Goal: Task Accomplishment & Management: Manage account settings

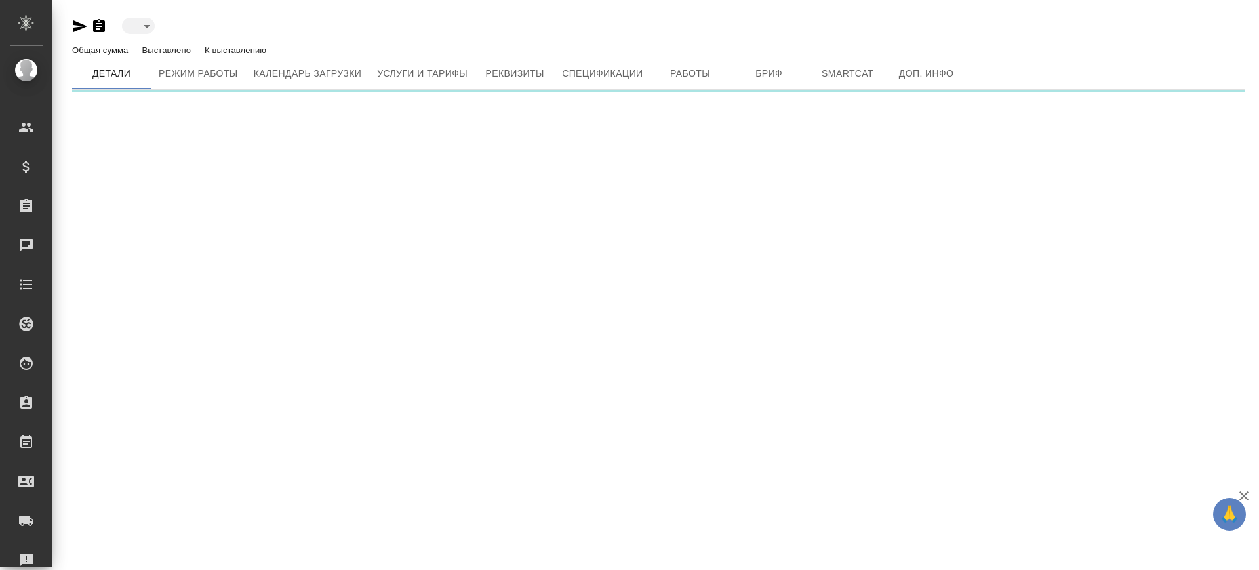
type input "active"
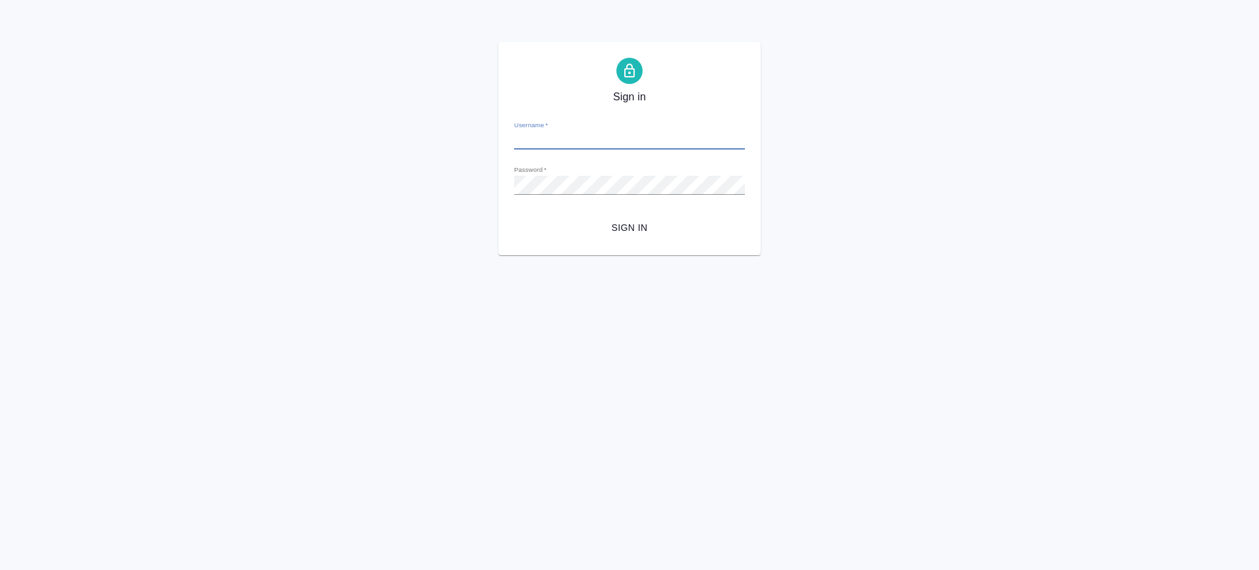
type input "v.saglam@awatera.com"
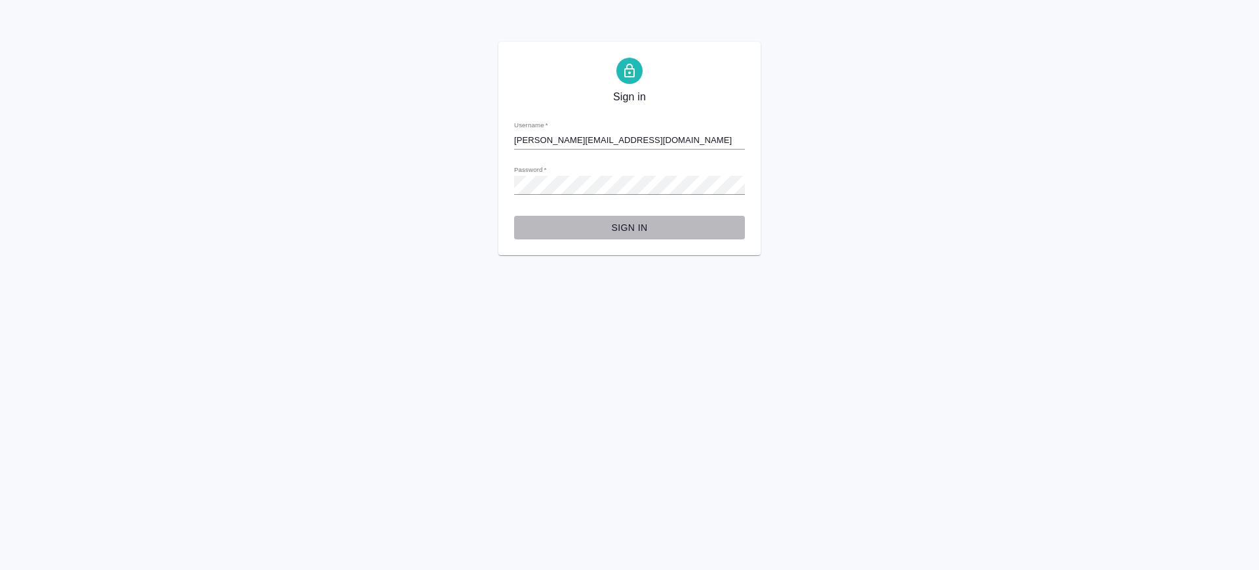
click at [608, 229] on span "Sign in" at bounding box center [630, 228] width 210 height 16
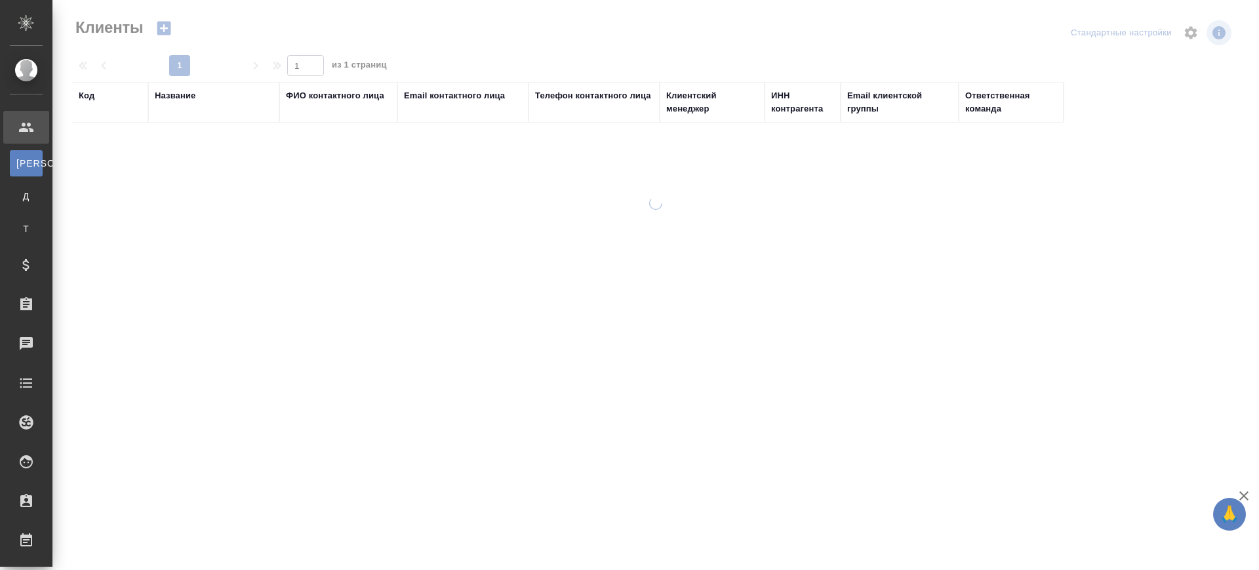
select select "RU"
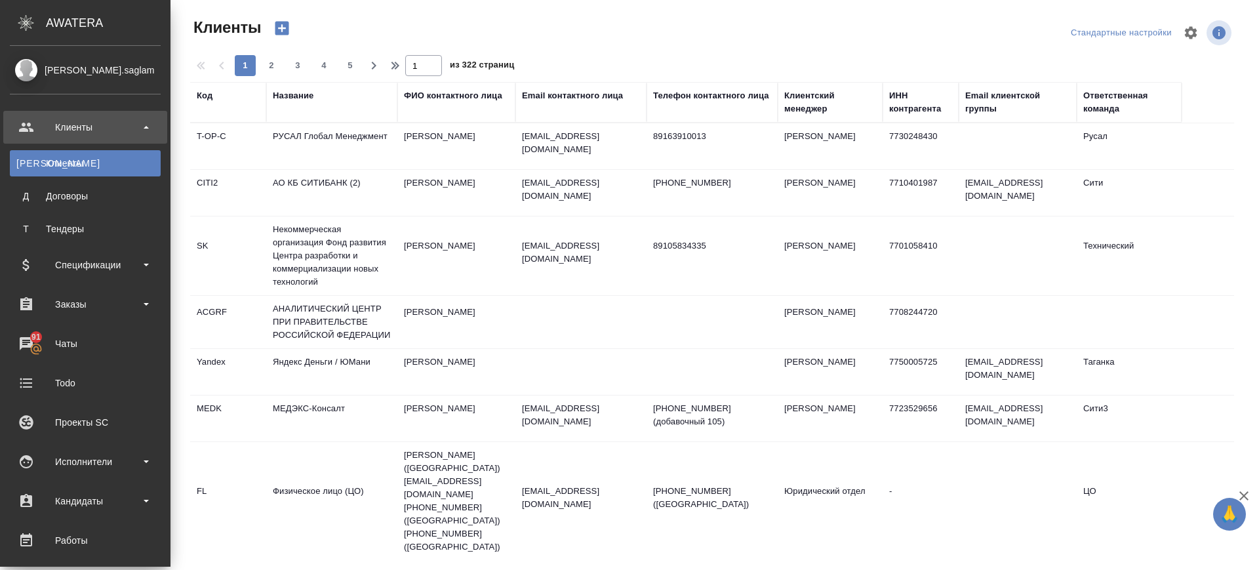
click at [92, 166] on div "Клиенты" at bounding box center [85, 163] width 138 height 13
click at [54, 121] on div "Клиенты" at bounding box center [85, 127] width 151 height 20
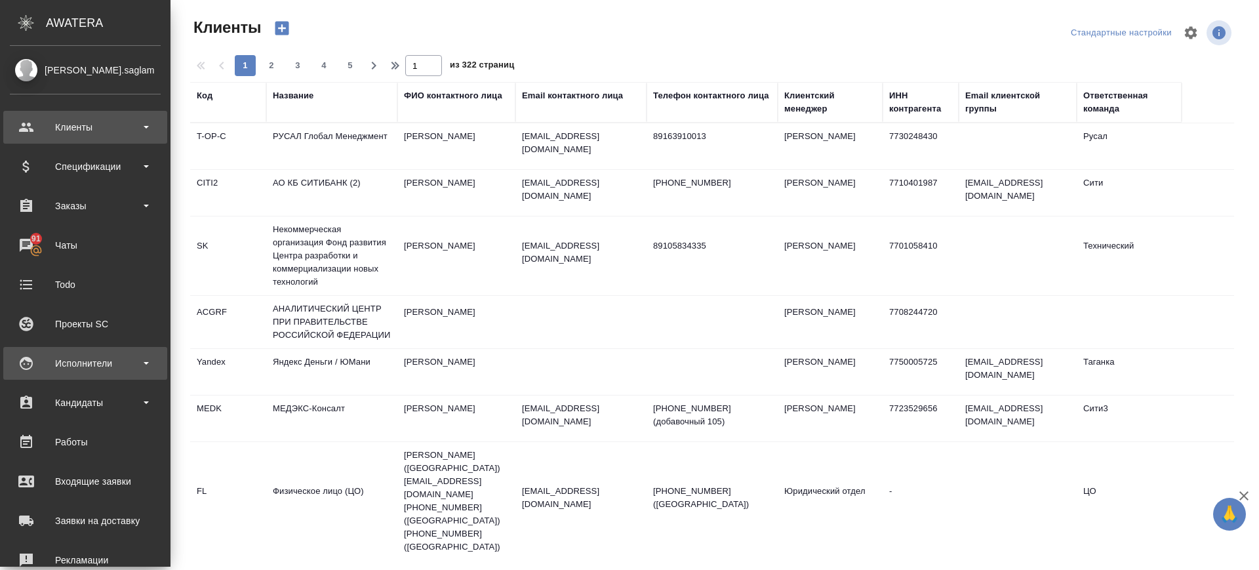
click at [85, 371] on div "Исполнители" at bounding box center [85, 363] width 151 height 20
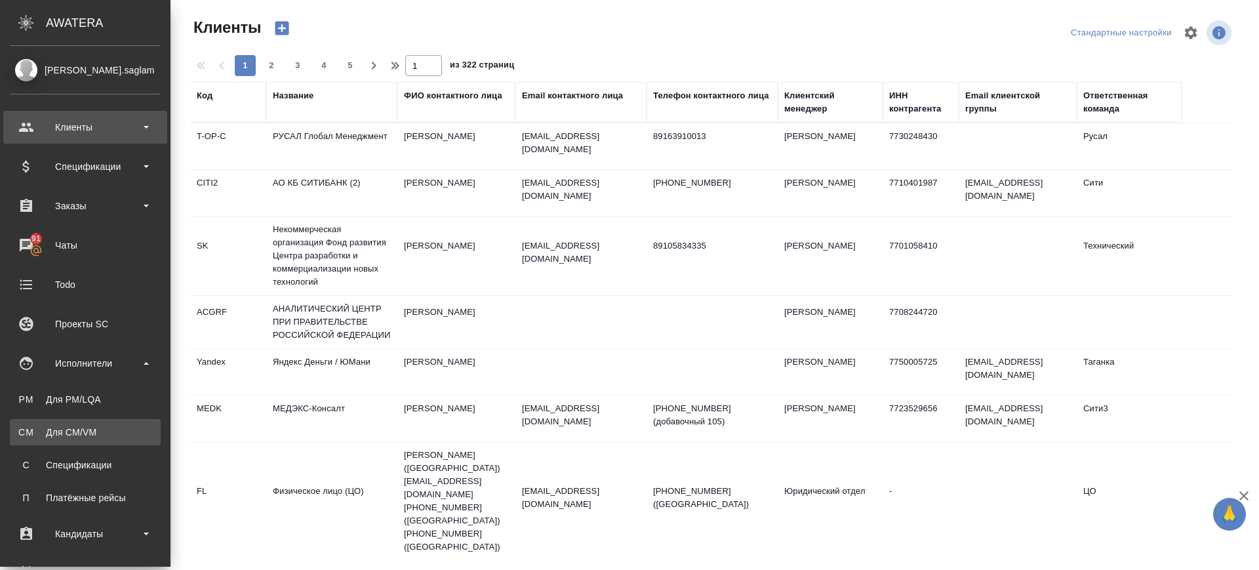
click at [87, 438] on div "Для CM/VM" at bounding box center [85, 432] width 138 height 13
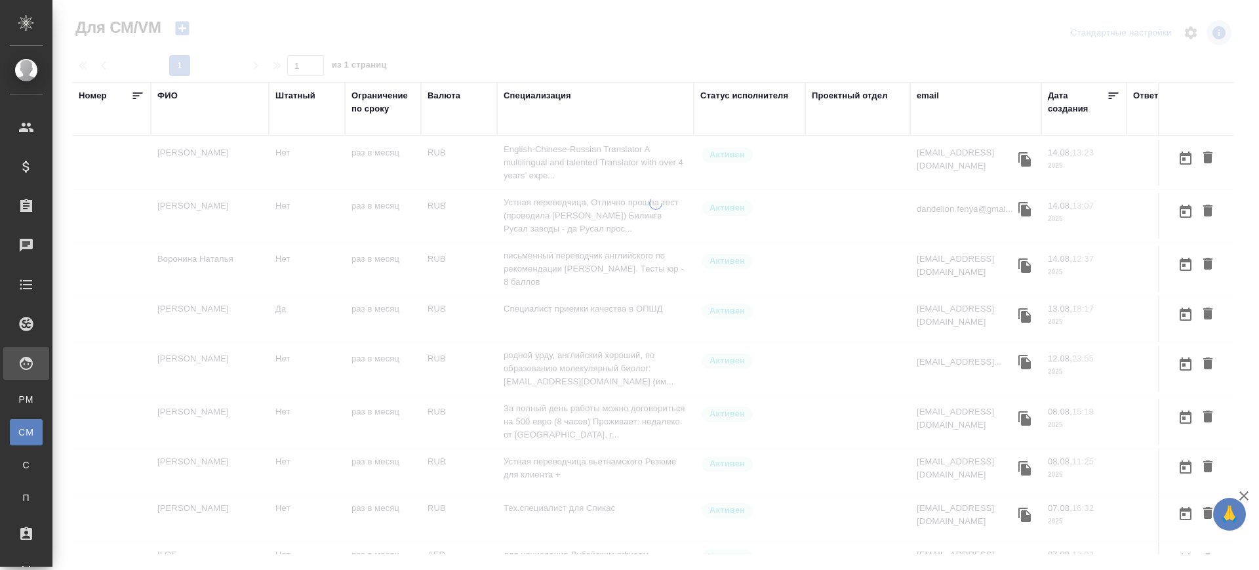
click at [937, 94] on div "email" at bounding box center [928, 95] width 22 height 13
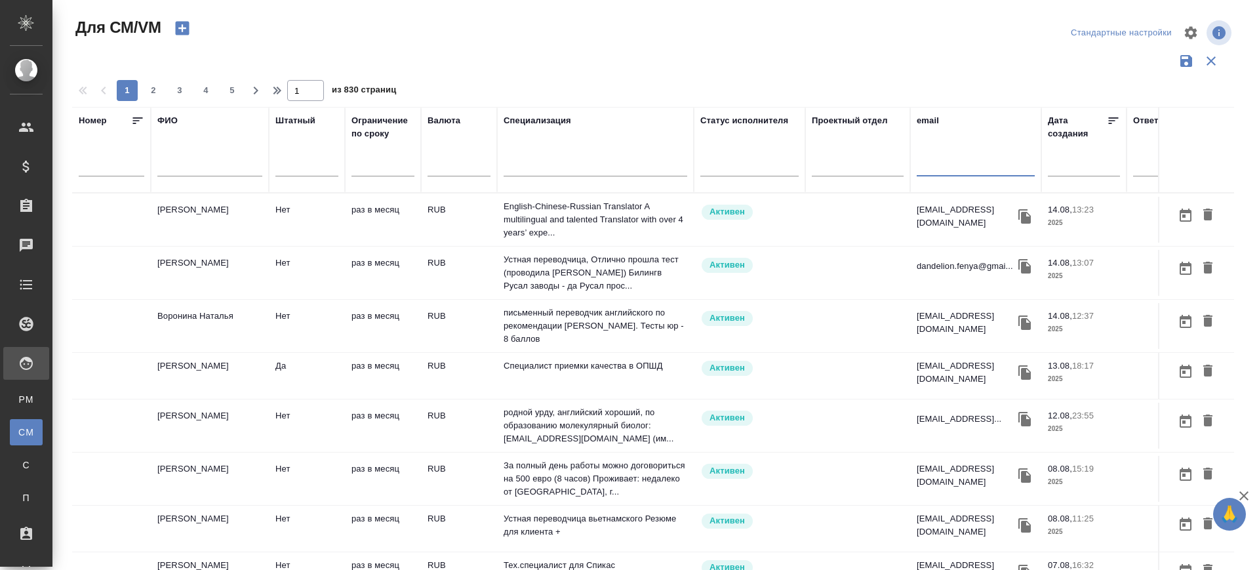
click at [930, 165] on input "text" at bounding box center [976, 168] width 118 height 16
paste input "agalakovamariia@gmail.com"
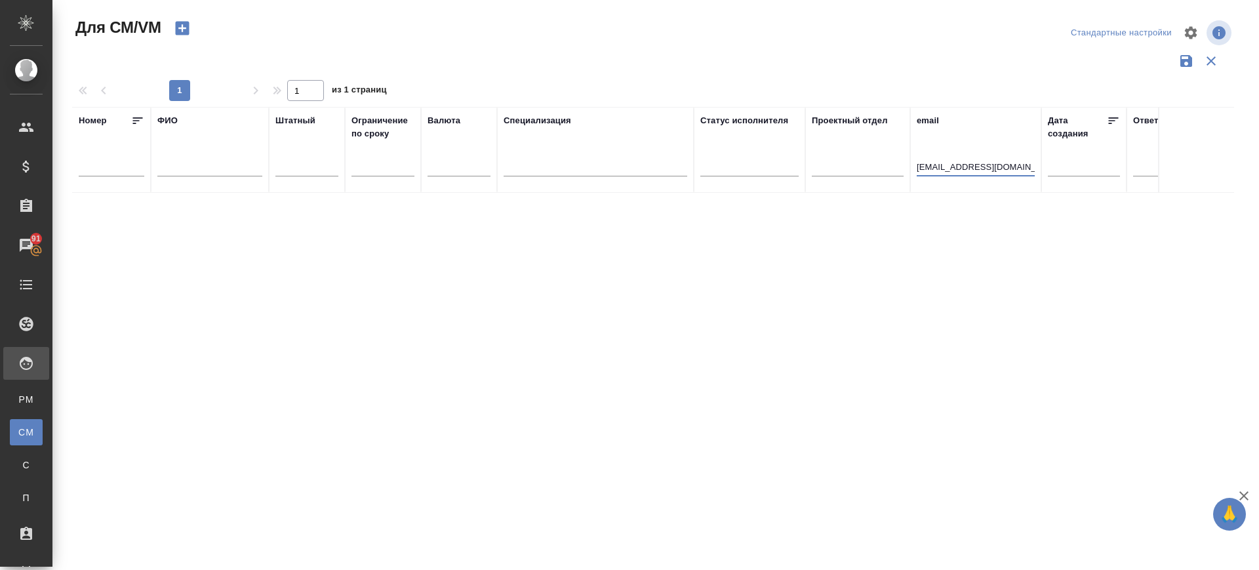
type input "agalakovamariia@gmail.com"
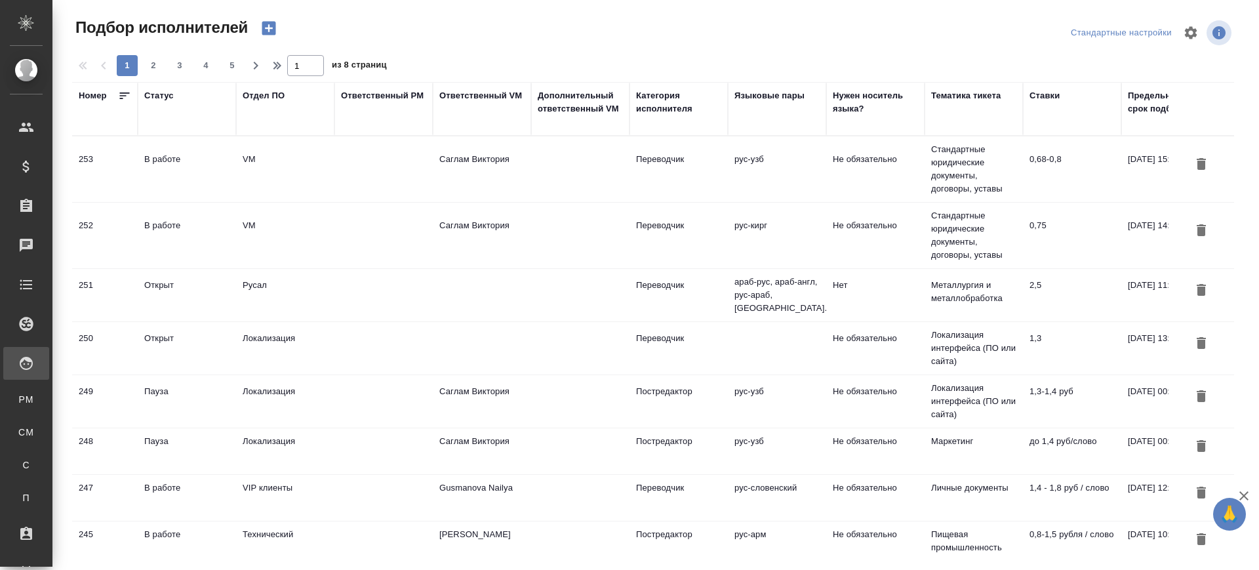
click at [155, 159] on div "В работе" at bounding box center [186, 159] width 85 height 13
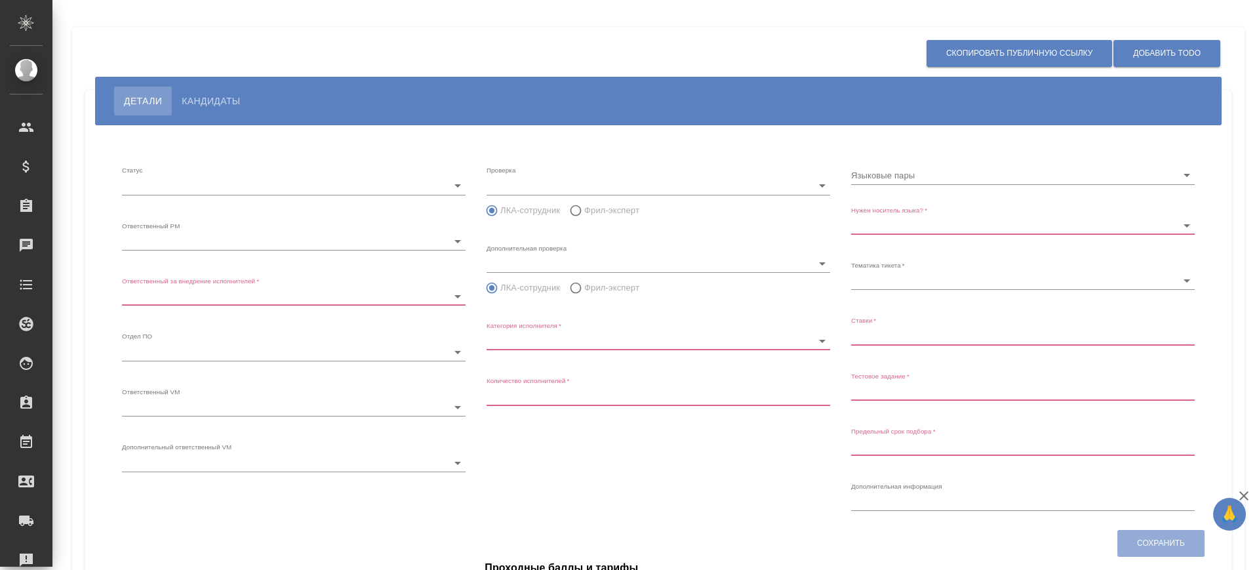
type input "inProgress"
type input "5c20d9dc6b20bf2f1105a5ae"
type input "66dea0ac5b8c3ac2dbf81924"
type input "vm"
type input "5c20d9dc6b20bf2f1105a5b1"
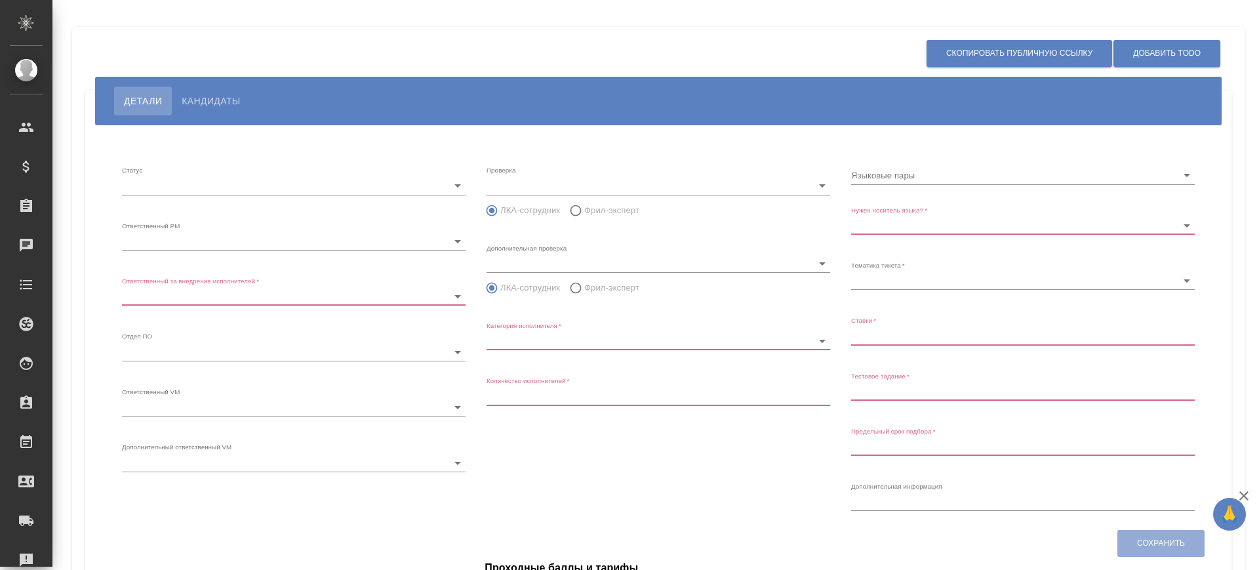
radio input "false"
radio input "true"
type input "60cb54ca22d3a05a4bfb9107"
type input "Переводчик"
type input "1"
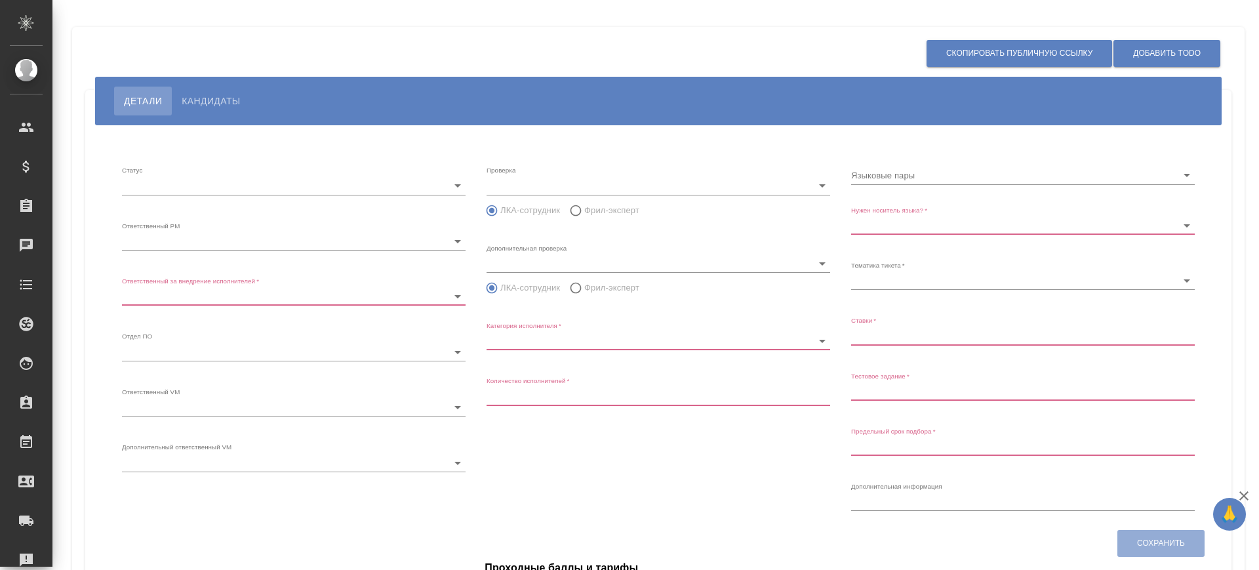
type input "Не обязательно"
type input "5f647205b73bc97568ca66bf"
type input "0,68-0,8"
type input "2025.08.31 15:55:00"
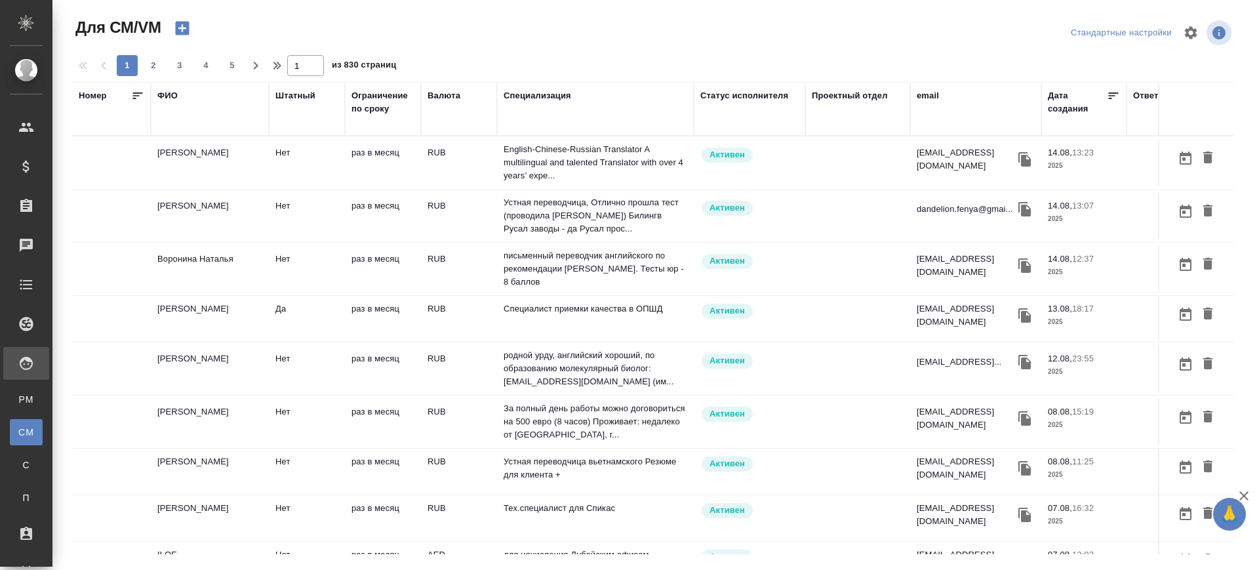
click at [163, 94] on div "ФИО" at bounding box center [167, 95] width 20 height 13
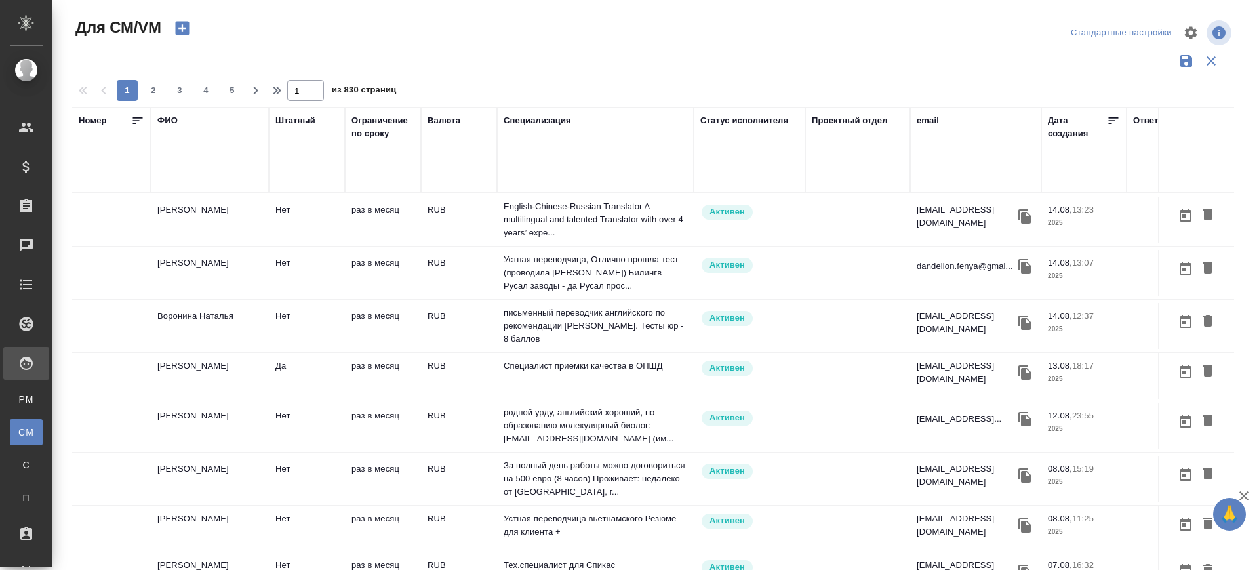
click at [170, 169] on input "text" at bounding box center [209, 168] width 105 height 16
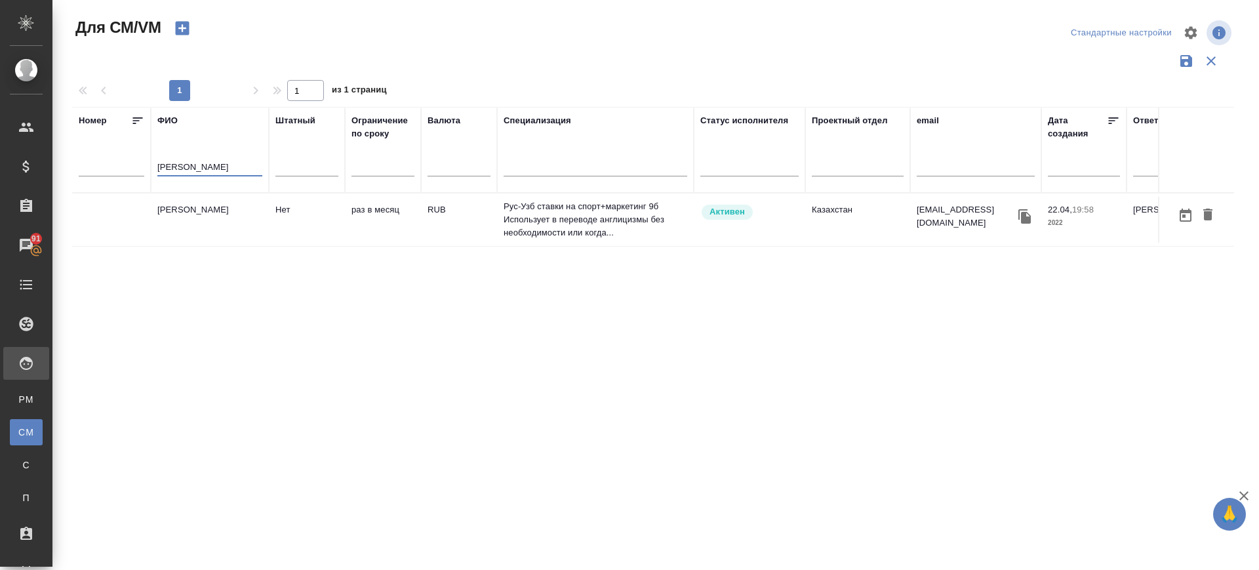
type input "сагиева динара"
click at [1025, 212] on icon "button" at bounding box center [1024, 216] width 12 height 14
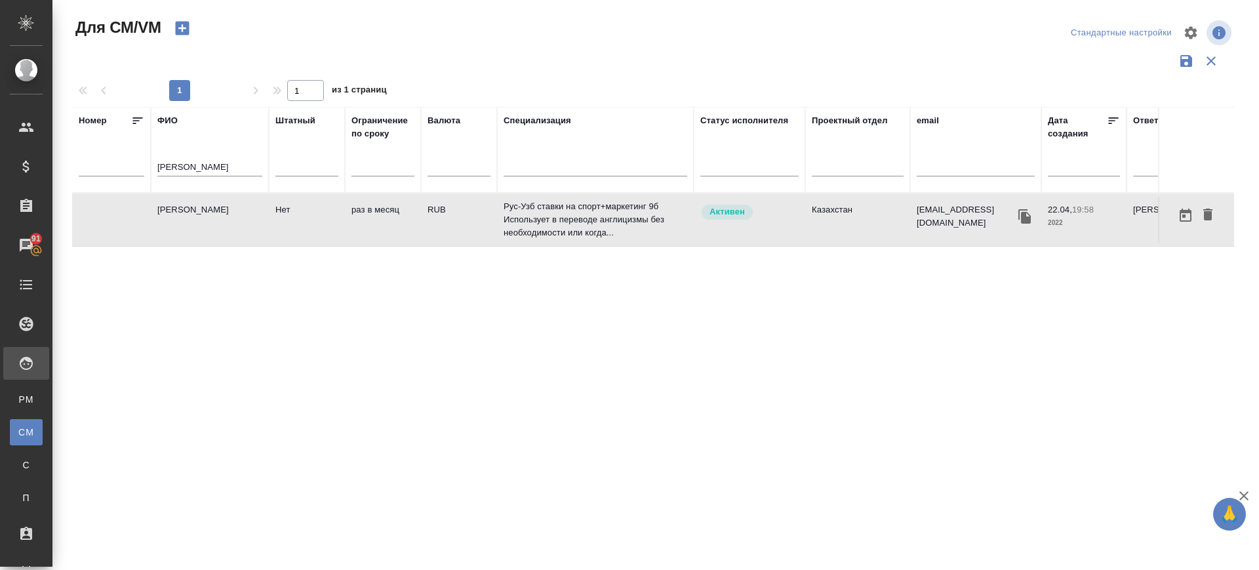
click at [1029, 213] on icon "button" at bounding box center [1024, 216] width 12 height 14
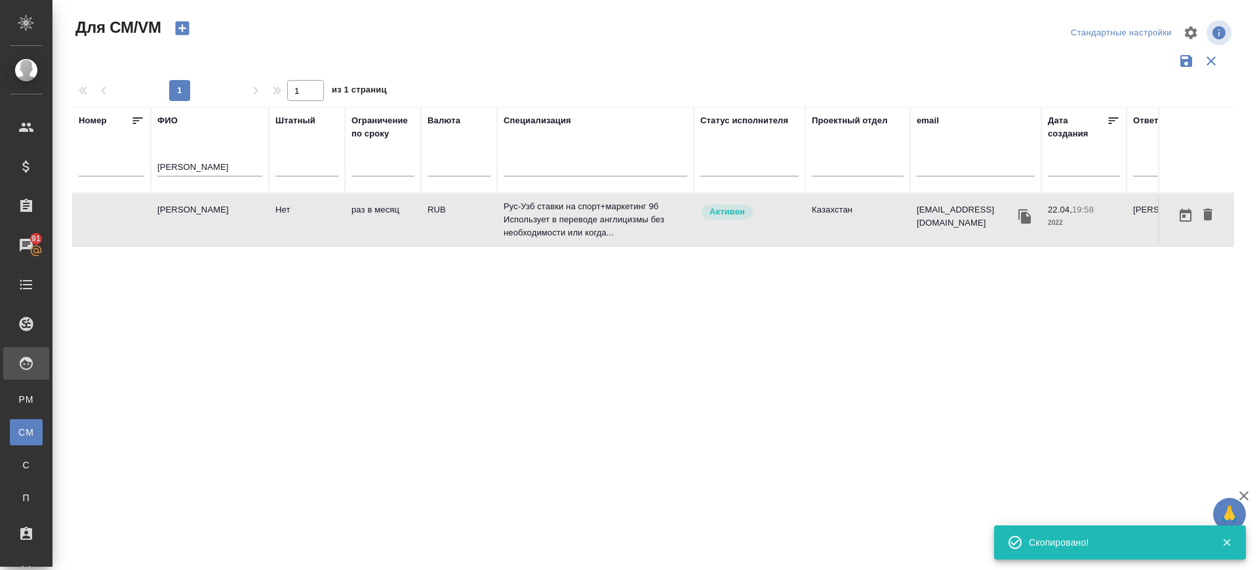
click at [176, 224] on td "Сагиева Динара" at bounding box center [210, 220] width 118 height 46
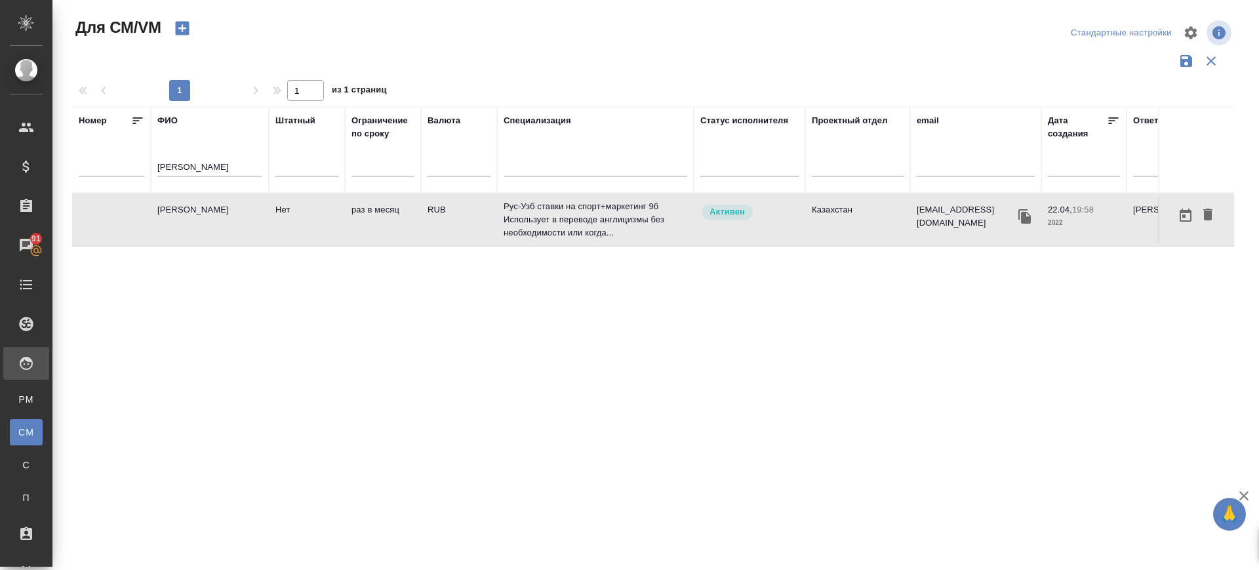
click at [176, 224] on td "Сагиева Динара" at bounding box center [210, 220] width 118 height 46
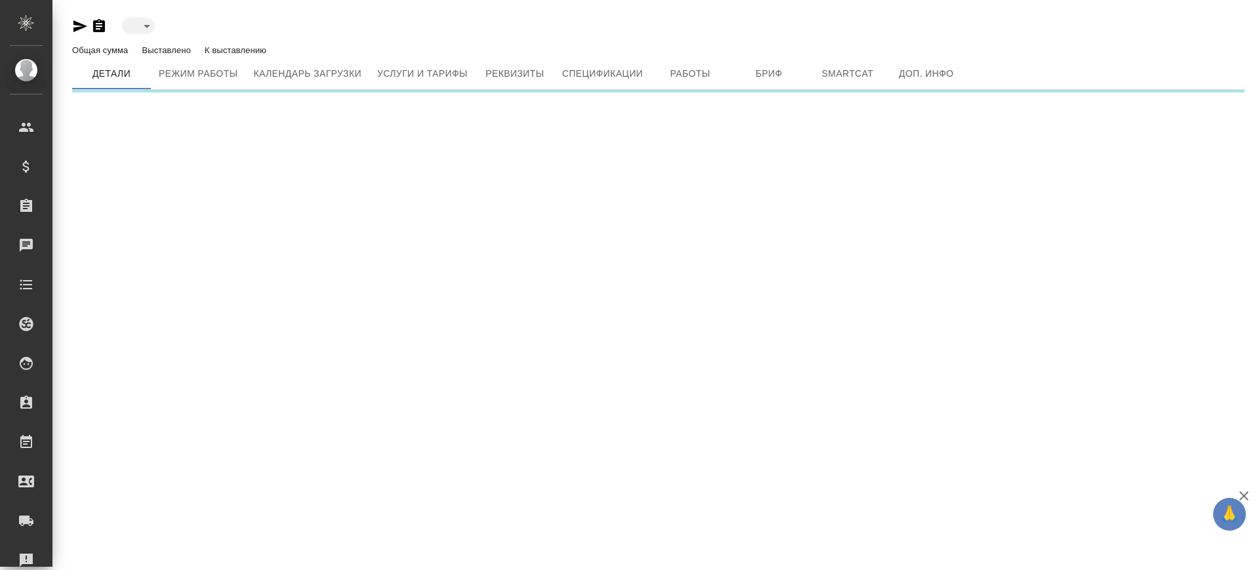
type input "active"
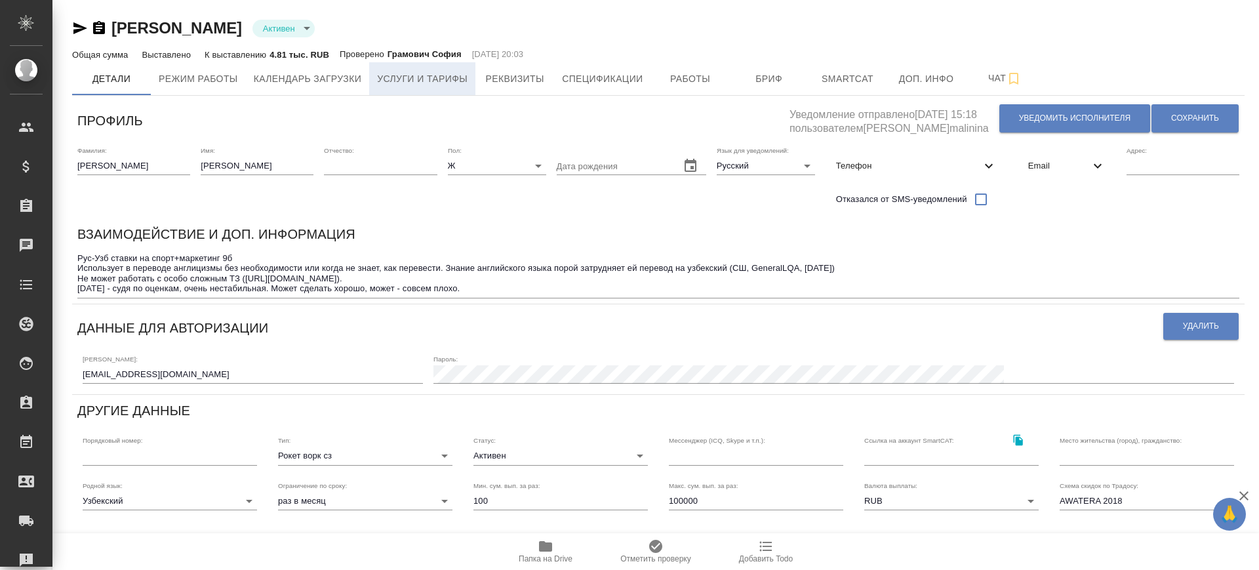
click at [447, 85] on span "Услуги и тарифы" at bounding box center [422, 79] width 90 height 16
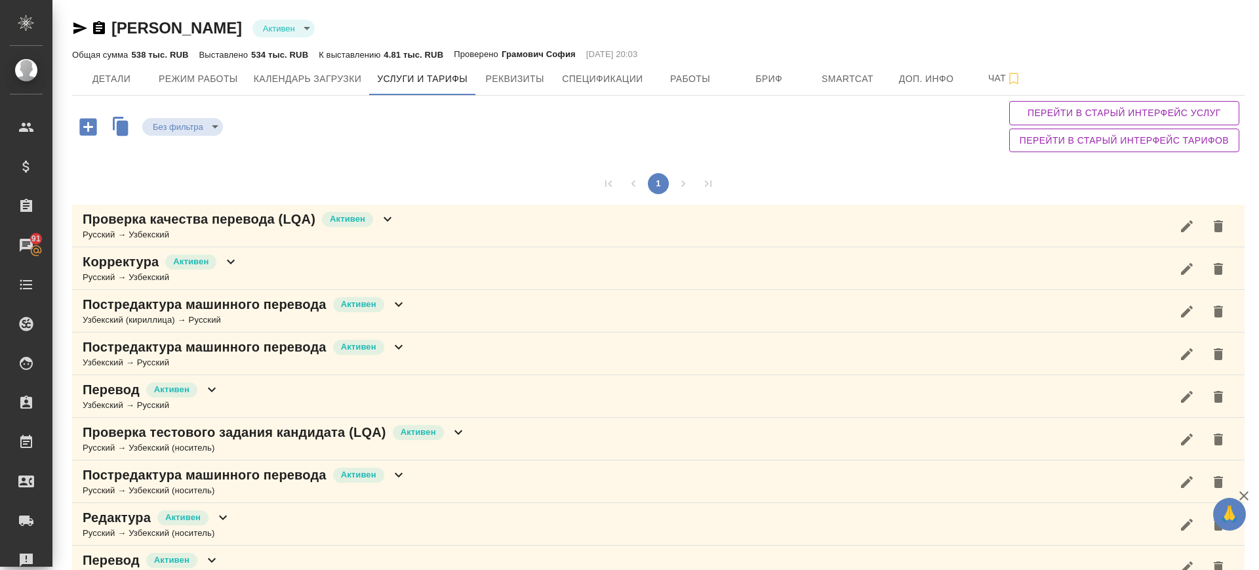
click at [460, 431] on icon at bounding box center [458, 432] width 8 height 5
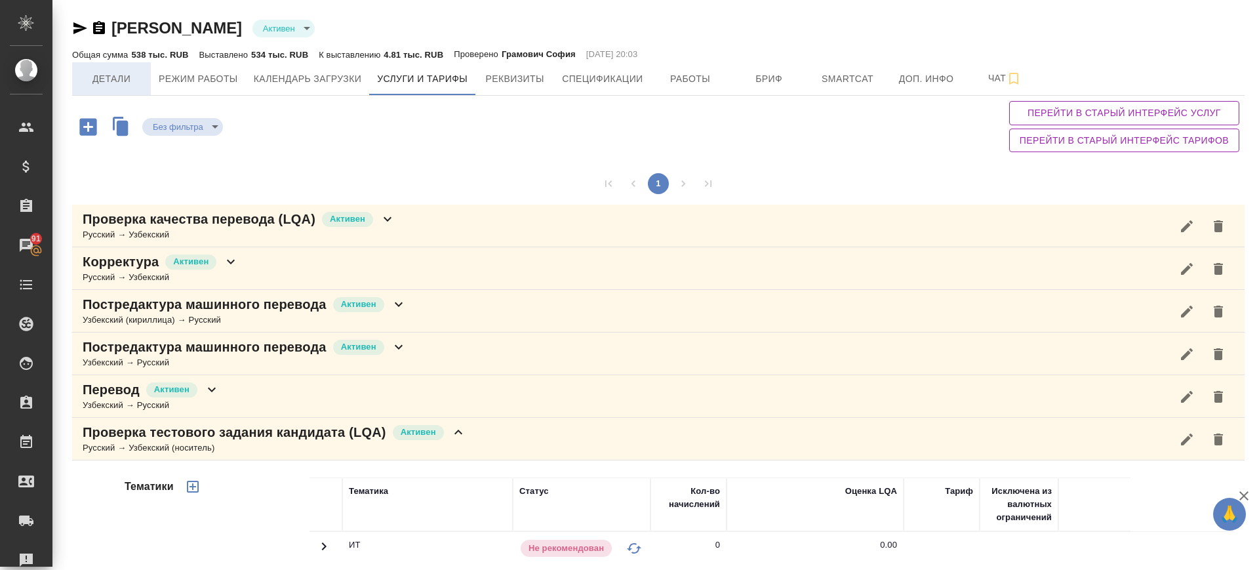
click at [98, 72] on span "Детали" at bounding box center [111, 79] width 63 height 16
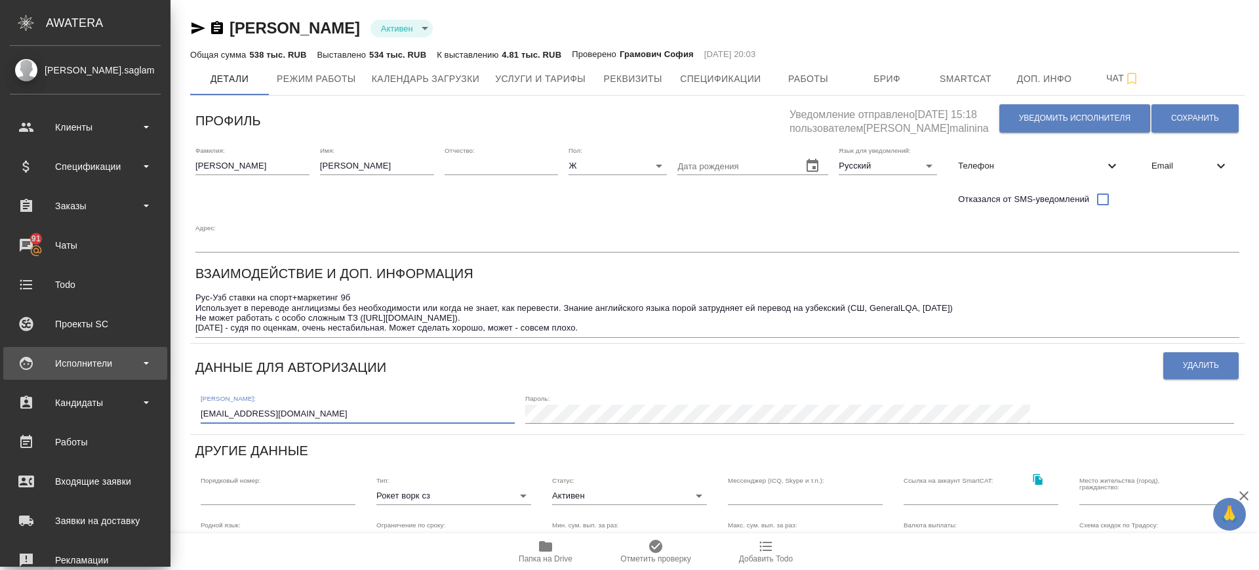
drag, startPoint x: 188, startPoint y: 374, endPoint x: 46, endPoint y: 377, distance: 142.3
click at [46, 377] on div ".cls-1 fill:#fff; AWATERA Саглам Виктория v.saglam Клиенты Спецификации Заказы …" at bounding box center [629, 285] width 1259 height 570
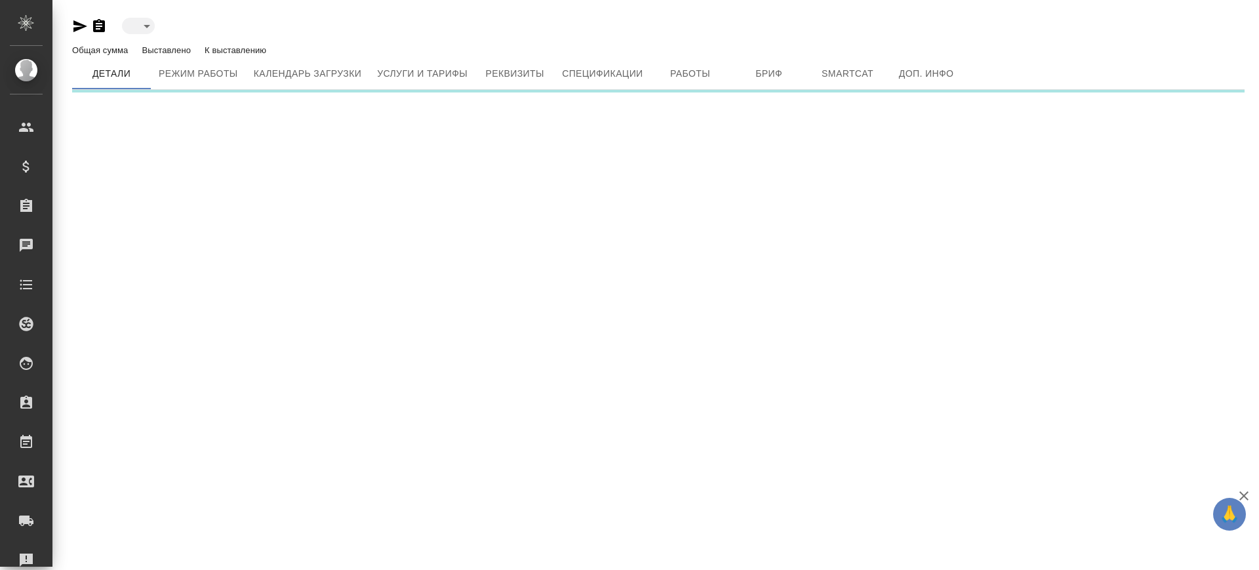
type input "toBeImplemented"
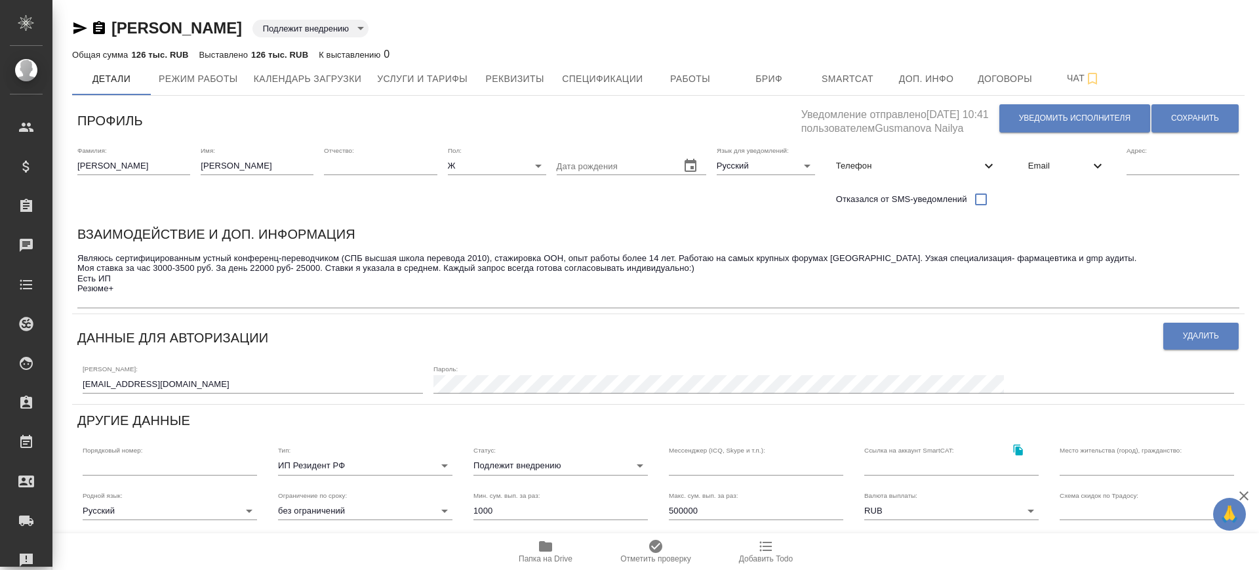
scroll to position [266, 0]
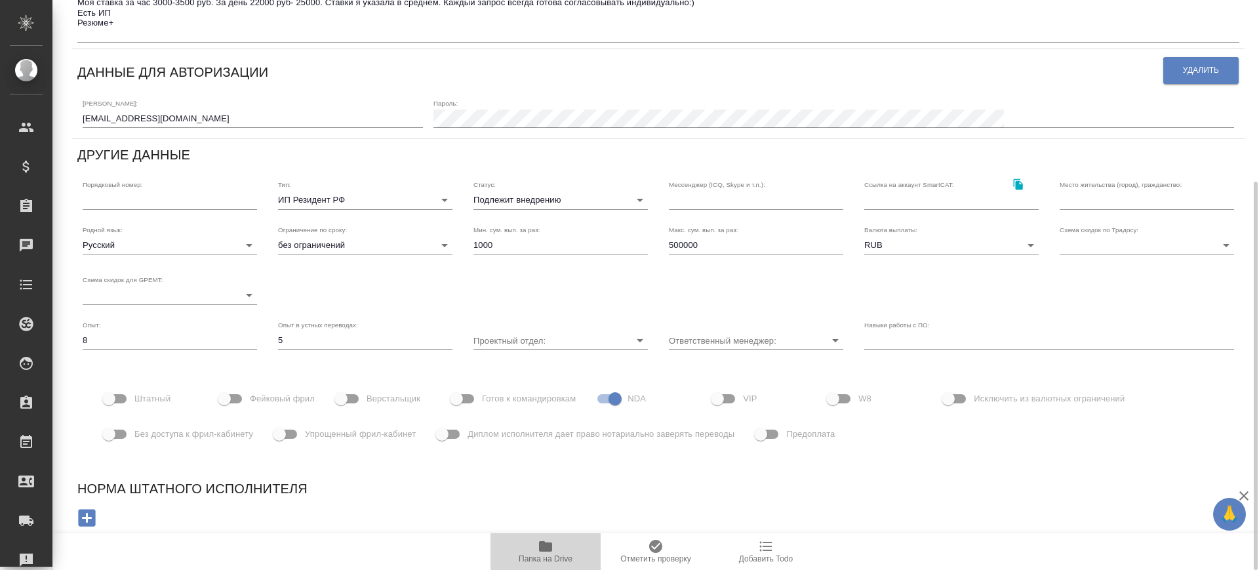
click at [547, 542] on icon "button" at bounding box center [545, 546] width 13 height 10
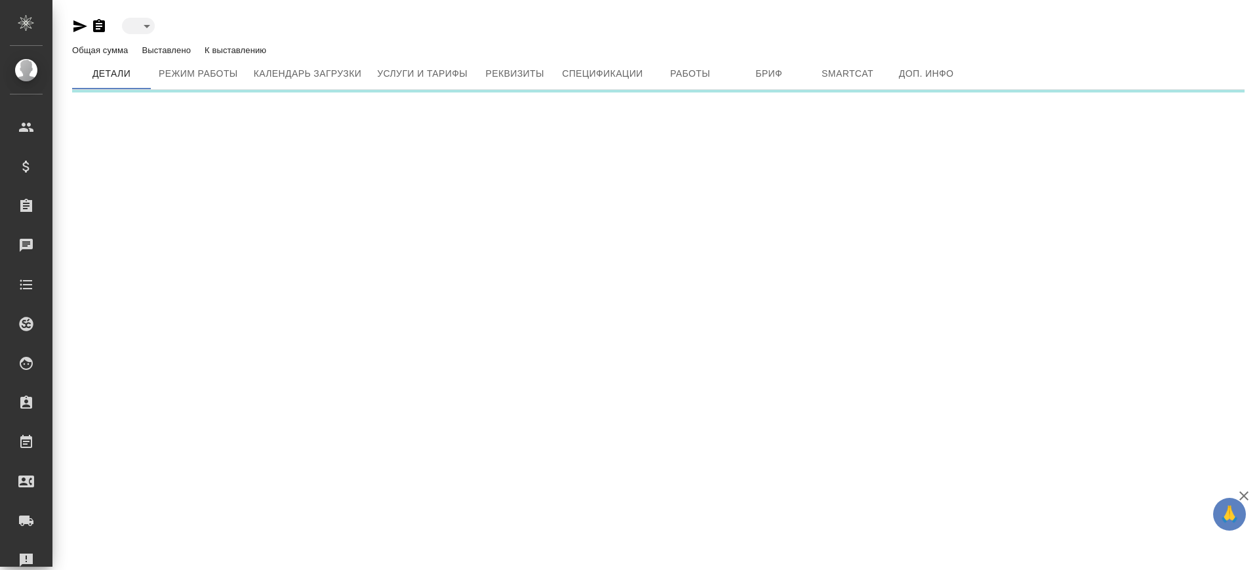
type input "active"
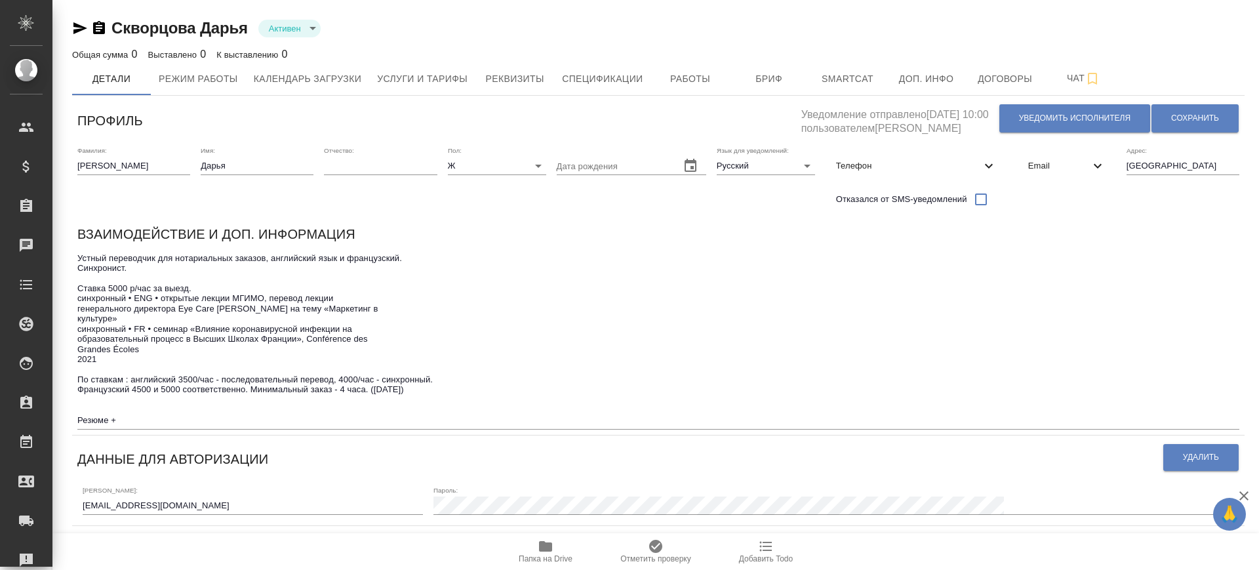
click at [549, 549] on icon "button" at bounding box center [545, 546] width 13 height 10
